Goal: Task Accomplishment & Management: Use online tool/utility

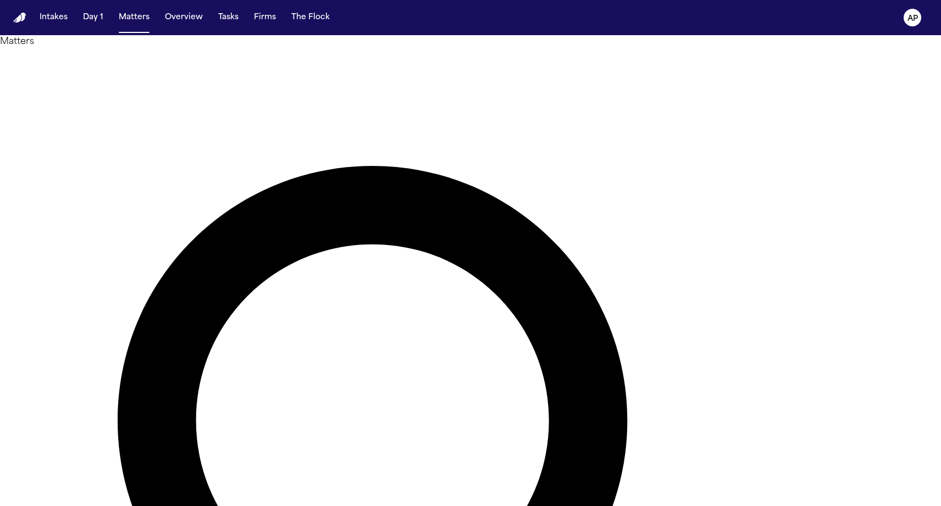
paste input "*******"
type input "*******"
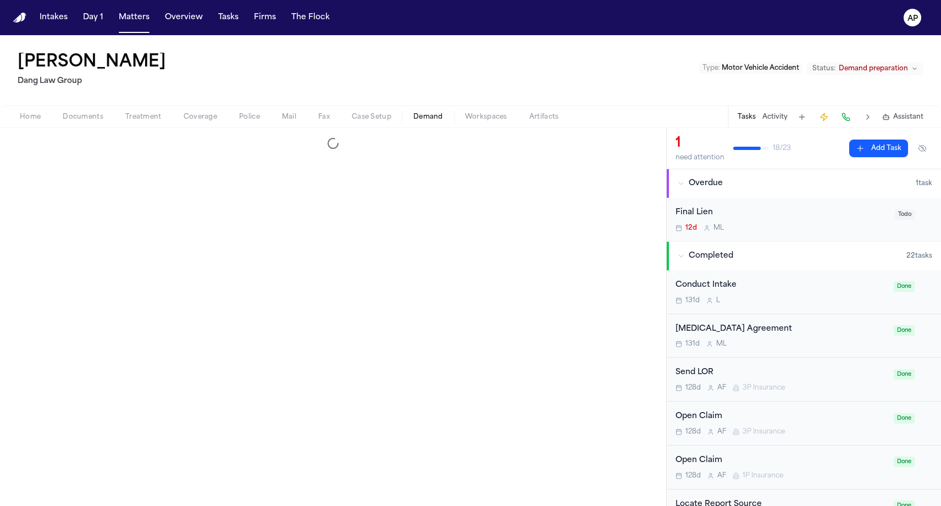
click at [421, 116] on span "Demand" at bounding box center [428, 117] width 30 height 9
select select "**********"
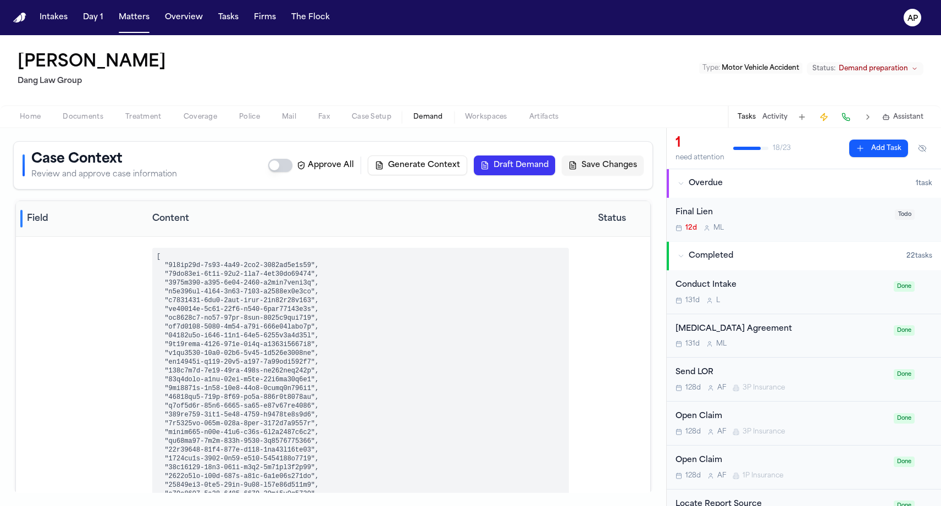
click at [493, 171] on button "Draft Demand" at bounding box center [514, 166] width 81 height 20
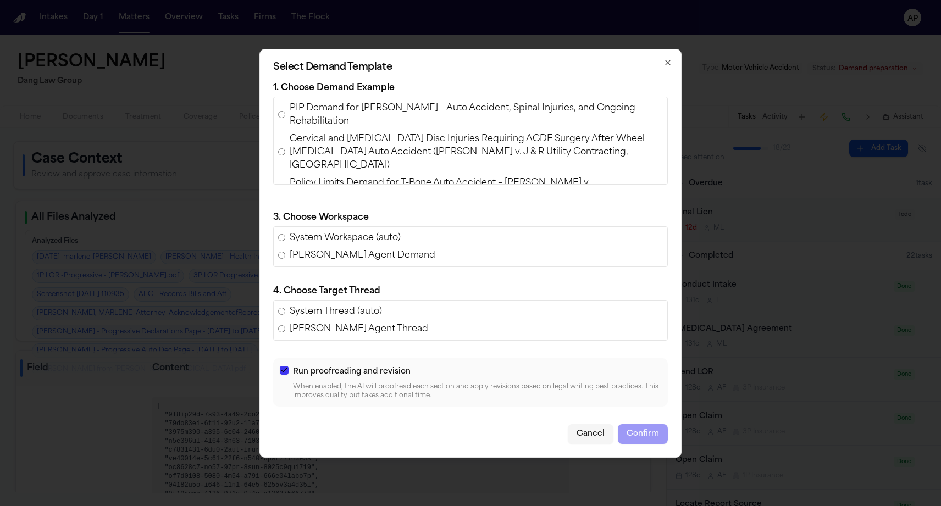
click at [340, 110] on span "PIP Demand for [PERSON_NAME] – Auto Accident, Spinal Injuries, and Ongoing Reha…" at bounding box center [476, 115] width 373 height 26
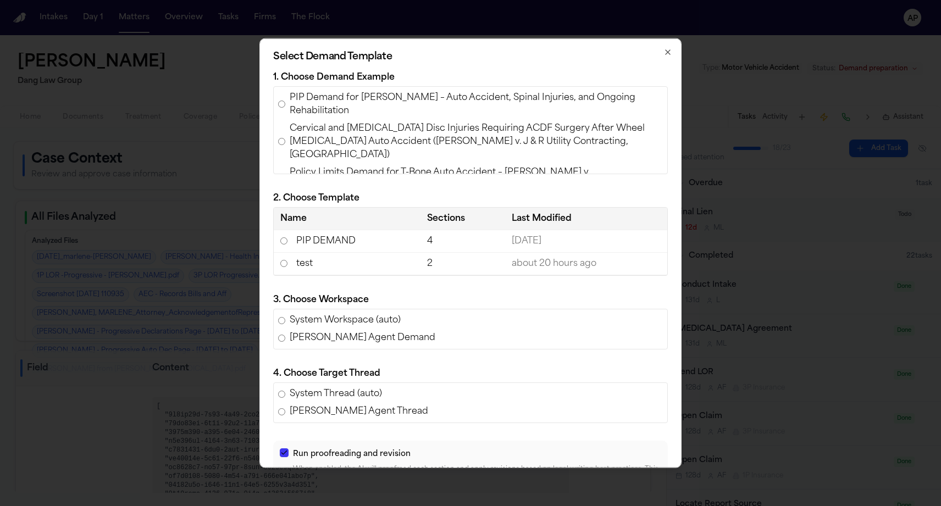
click at [349, 270] on td "test" at bounding box center [347, 263] width 147 height 23
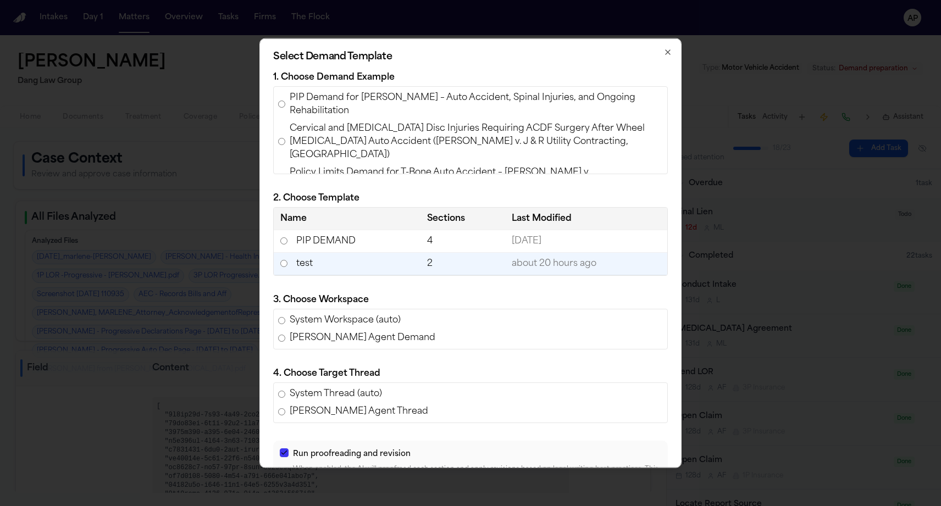
scroll to position [71, 0]
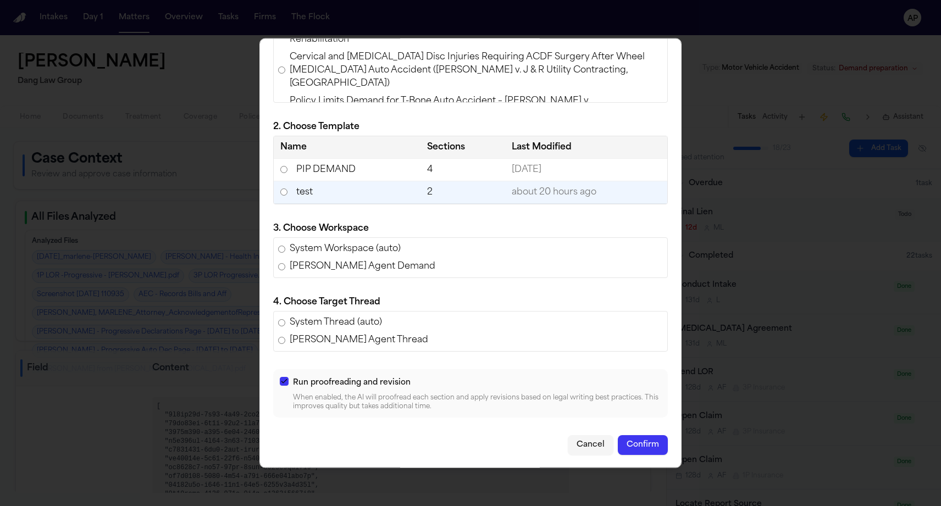
click at [641, 443] on button "Confirm" at bounding box center [643, 445] width 50 height 20
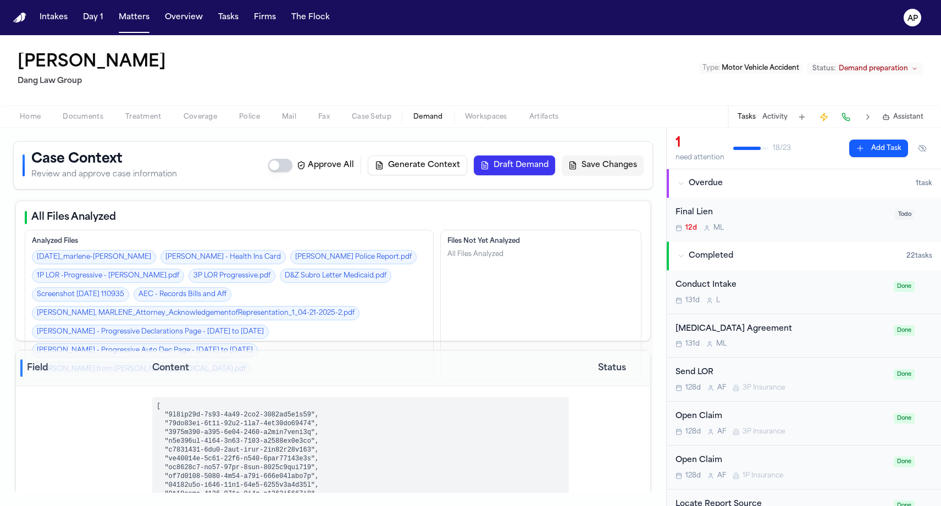
click at [880, 120] on div "Tasks Activity Assistant" at bounding box center [830, 116] width 204 height 21
click at [889, 115] on icon "button" at bounding box center [886, 117] width 8 height 8
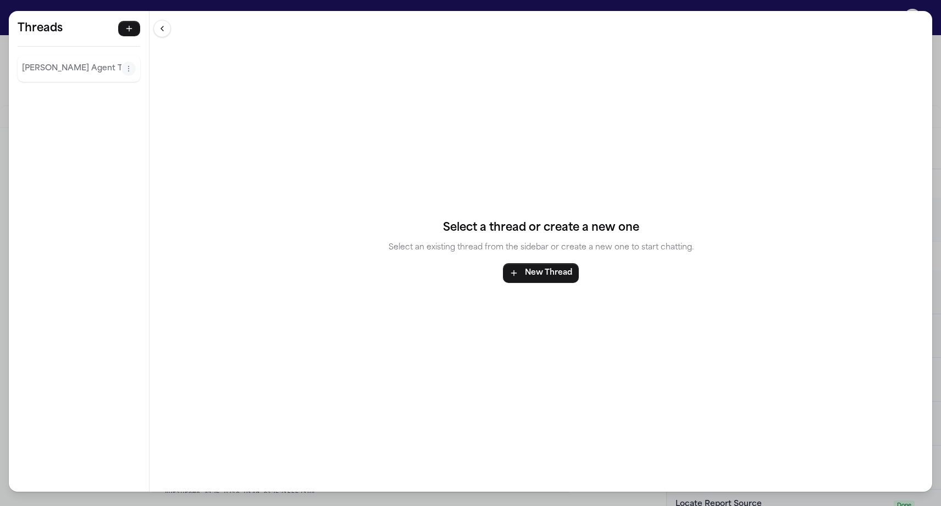
click at [62, 49] on div "Threads [PERSON_NAME] Agent Thread" at bounding box center [79, 52] width 140 height 82
click at [62, 58] on div "[PERSON_NAME] Agent Thread" at bounding box center [79, 69] width 123 height 26
click at [62, 68] on p "[PERSON_NAME] Agent Thread" at bounding box center [71, 68] width 99 height 13
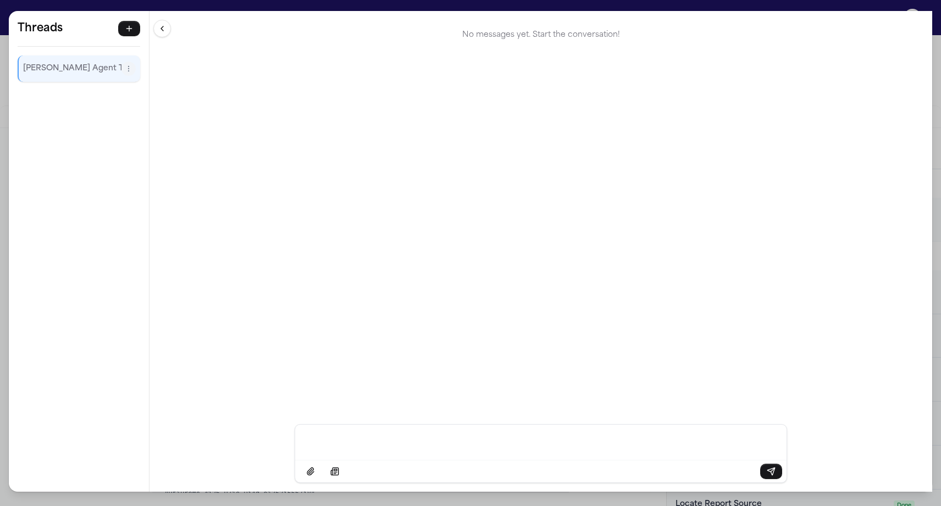
click at [659, 4] on div "Threads [PERSON_NAME] Agent Thread Threads [PERSON_NAME] Agent Thread No messag…" at bounding box center [470, 253] width 941 height 506
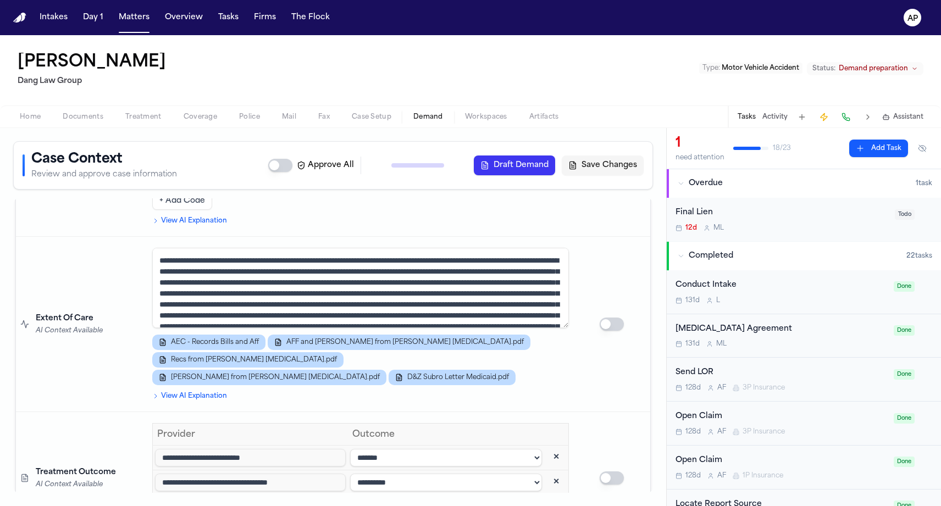
scroll to position [2033, 0]
